Goal: Find specific page/section: Find specific page/section

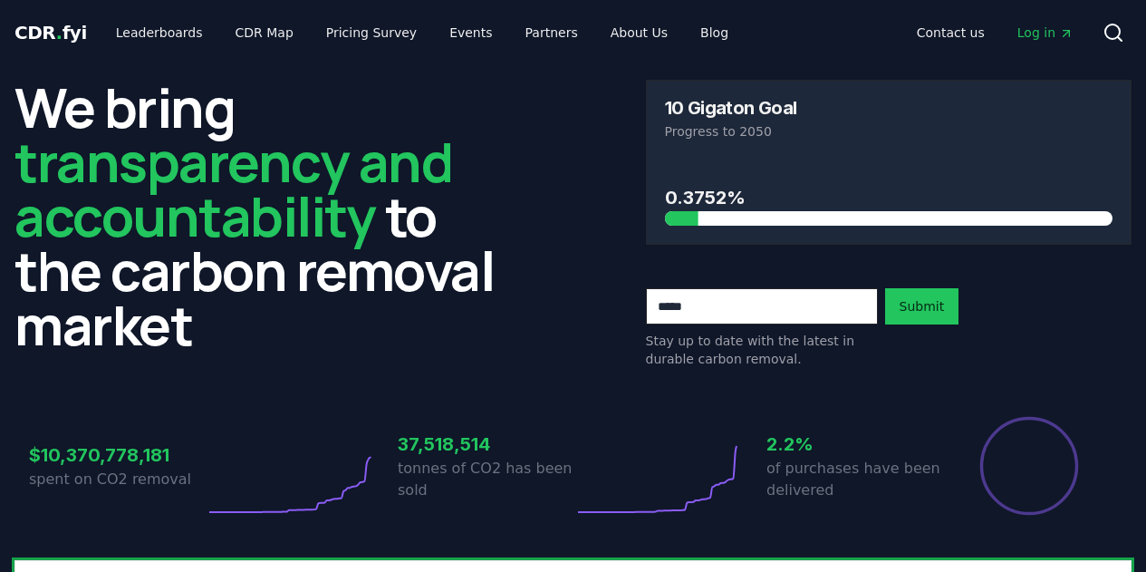
scroll to position [362, 0]
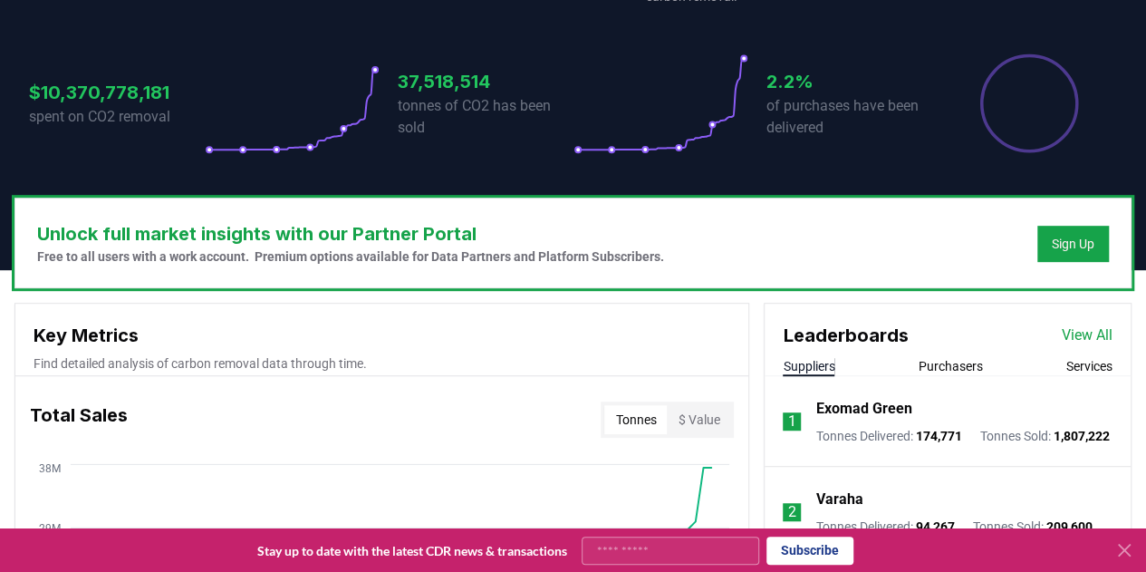
click at [1076, 335] on link "View All" at bounding box center [1087, 335] width 51 height 22
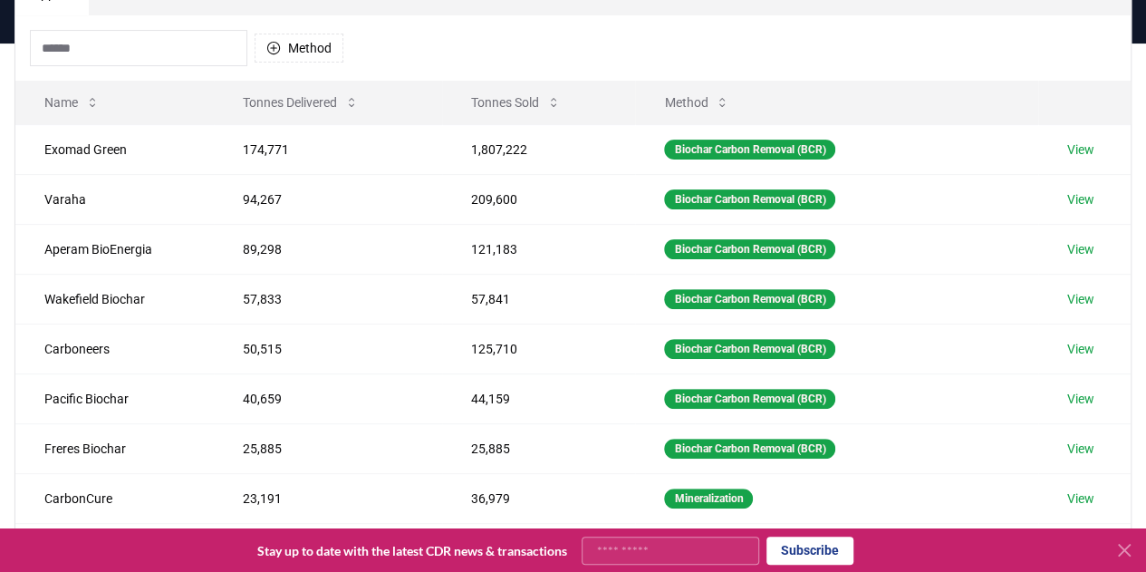
scroll to position [164, 0]
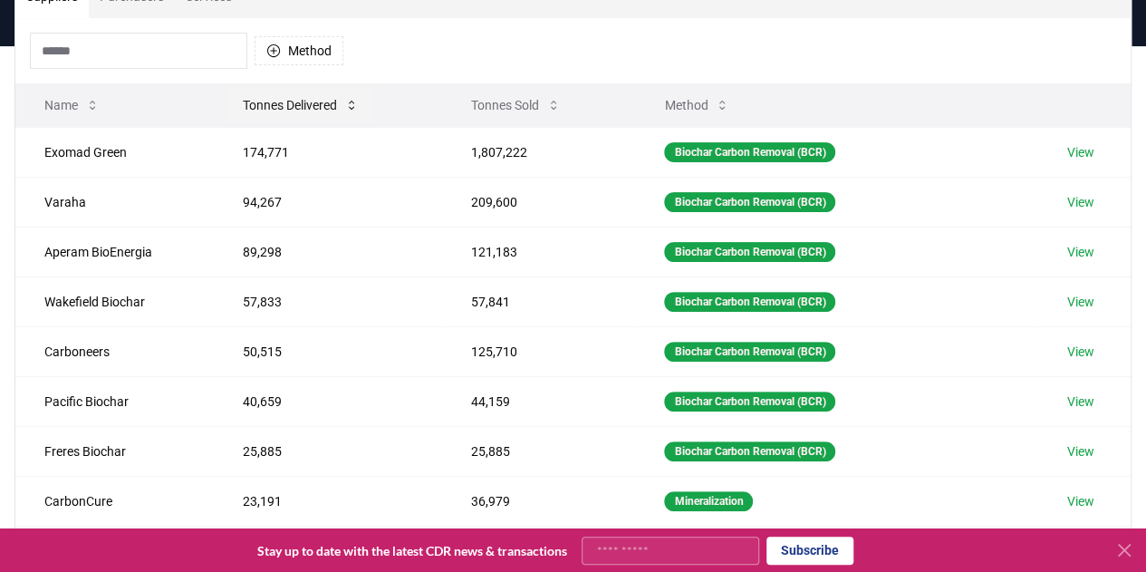
click at [283, 103] on button "Tonnes Delivered" at bounding box center [300, 105] width 145 height 36
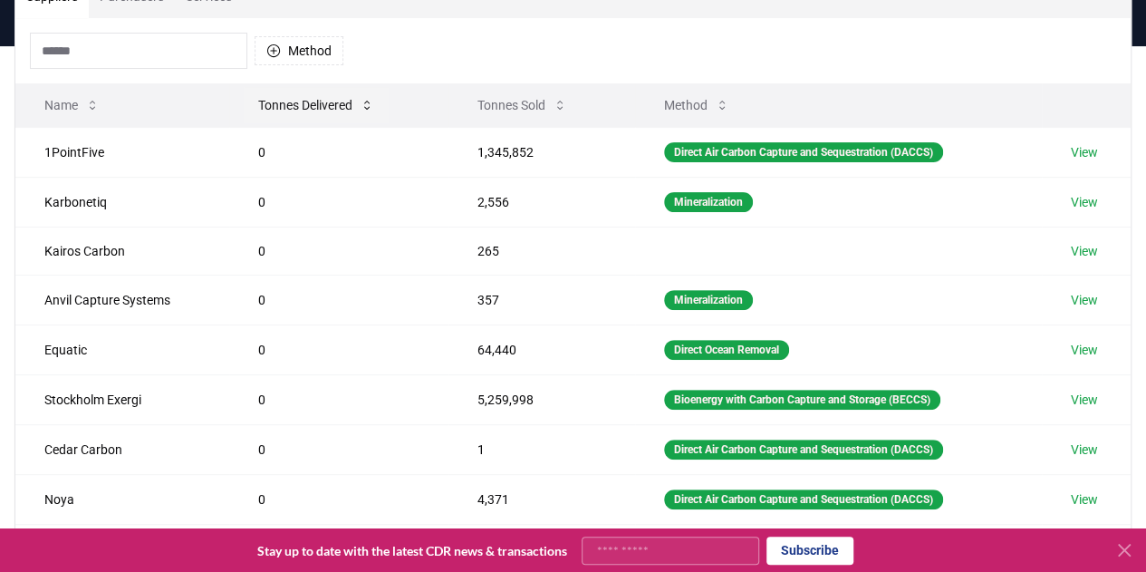
click at [283, 103] on button "Tonnes Delivered" at bounding box center [316, 105] width 145 height 36
